Goal: Information Seeking & Learning: Learn about a topic

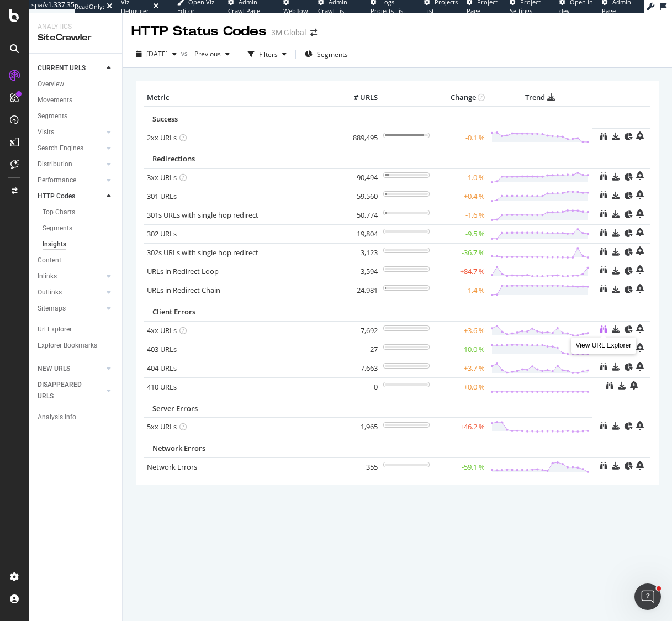
click at [605, 330] on icon at bounding box center [604, 329] width 8 height 8
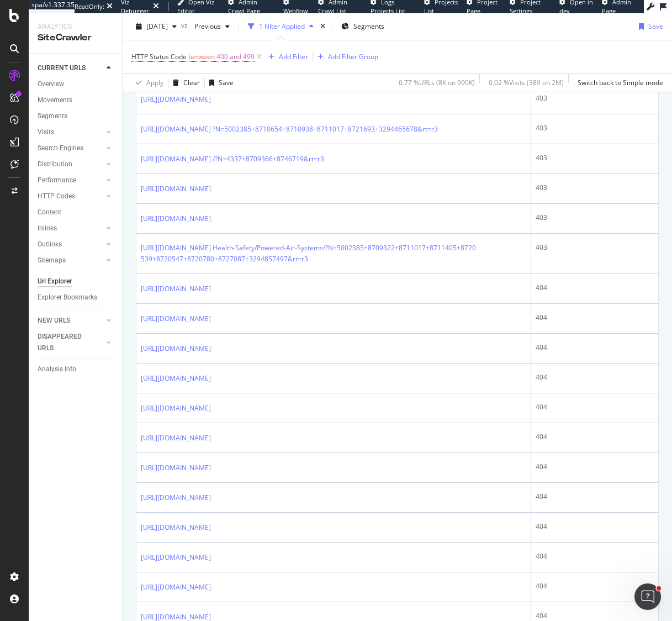
scroll to position [1067, 0]
